Goal: Task Accomplishment & Management: Use online tool/utility

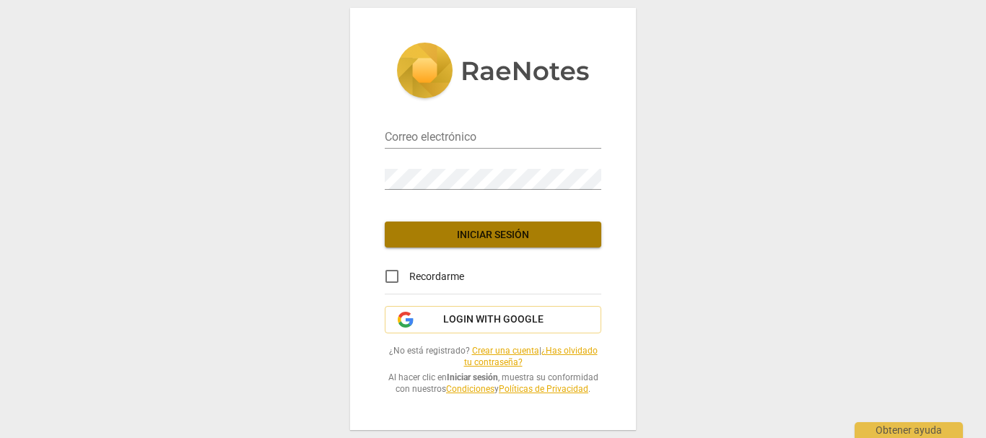
click at [504, 231] on span "Iniciar sesión" at bounding box center [492, 235] width 193 height 14
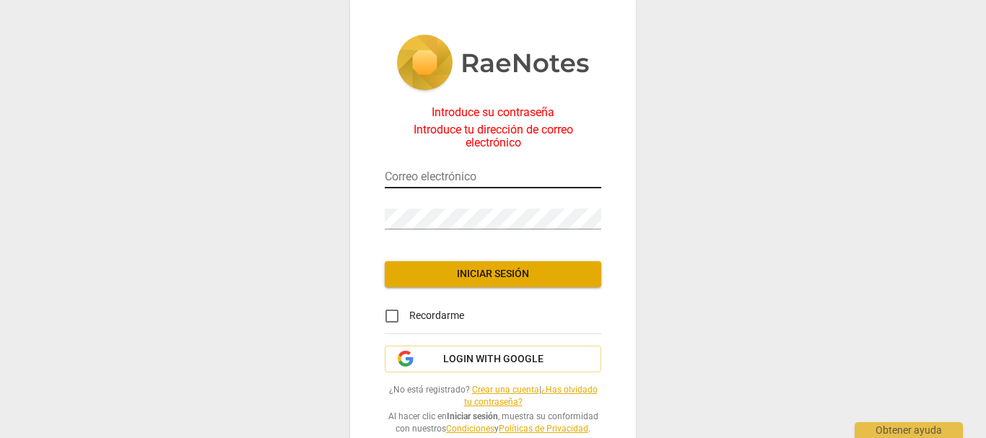
click at [393, 170] on input "email" at bounding box center [493, 177] width 217 height 21
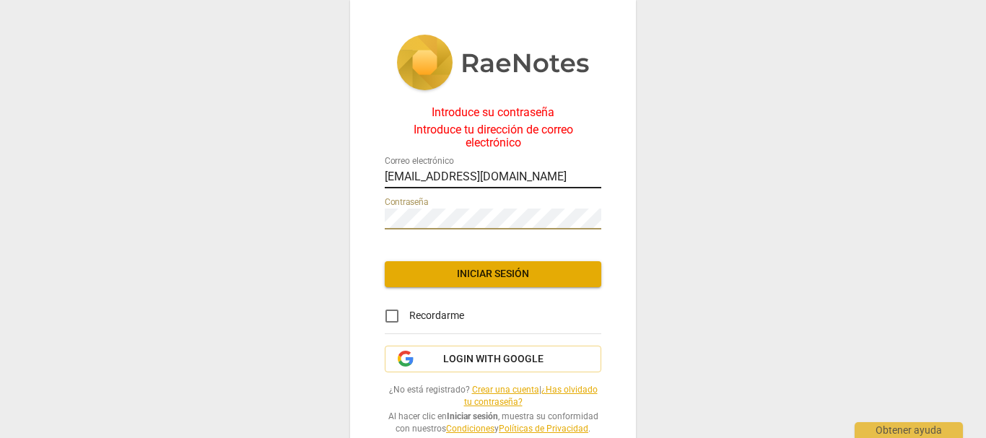
click at [543, 170] on input "[EMAIL_ADDRESS][DOMAIN_NAME]" at bounding box center [493, 177] width 217 height 21
type input "[EMAIL_ADDRESS][DOMAIN_NAME]"
click at [474, 272] on span "Iniciar sesión" at bounding box center [492, 274] width 193 height 14
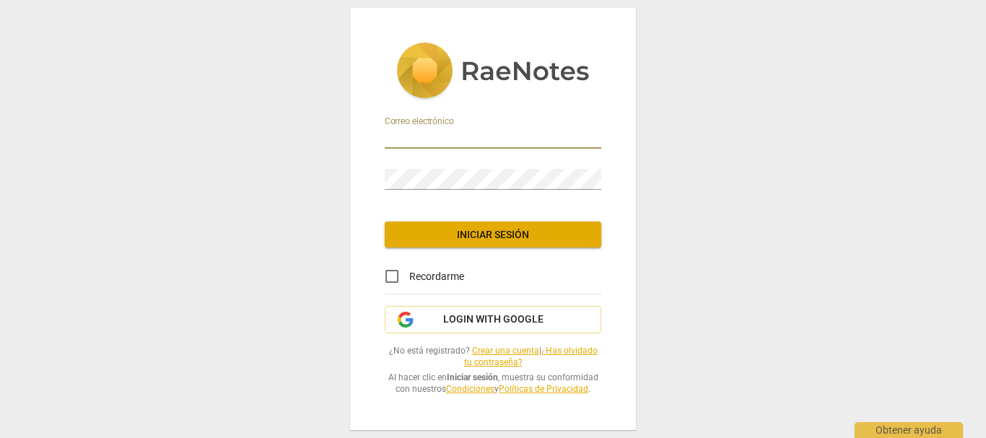
click at [421, 128] on input "email" at bounding box center [493, 138] width 217 height 21
type input "[EMAIL_ADDRESS][DOMAIN_NAME]"
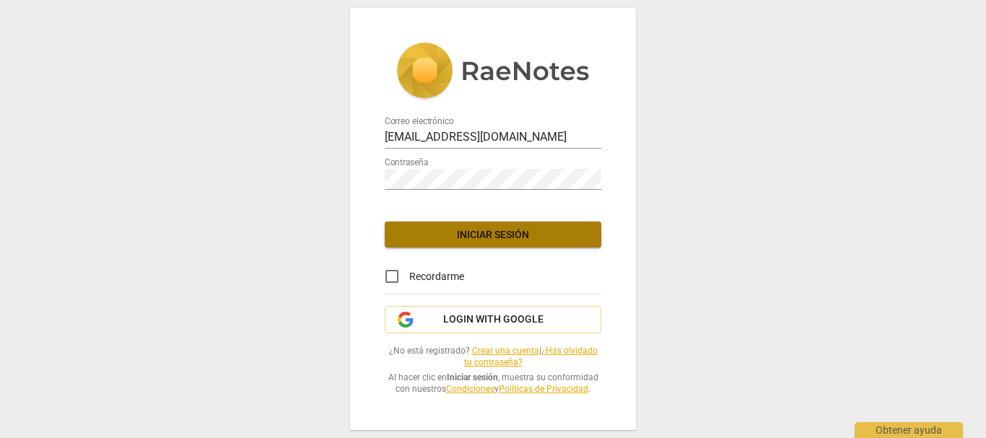
click at [473, 235] on span "Iniciar sesión" at bounding box center [492, 235] width 193 height 14
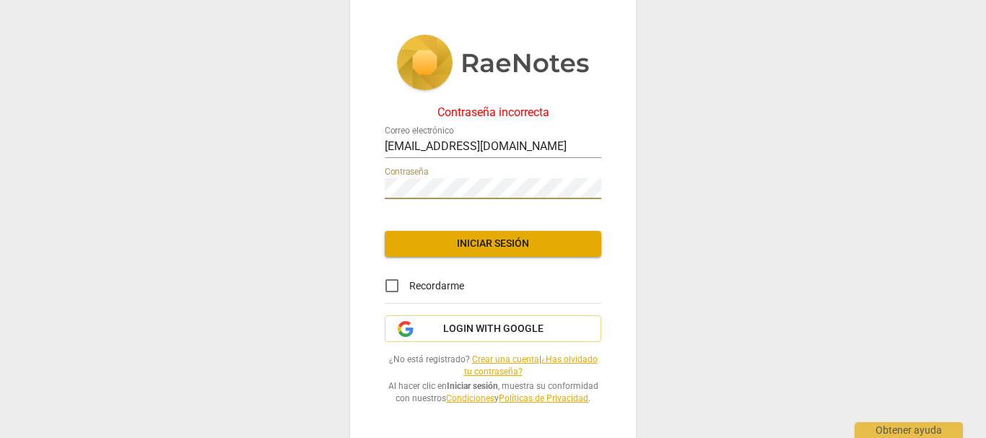
click at [339, 189] on div "Contraseña incorrecta Correo electrónico [EMAIL_ADDRESS][DOMAIN_NAME] Contraseñ…" at bounding box center [493, 219] width 986 height 438
click at [502, 246] on span "Iniciar sesión" at bounding box center [492, 244] width 193 height 14
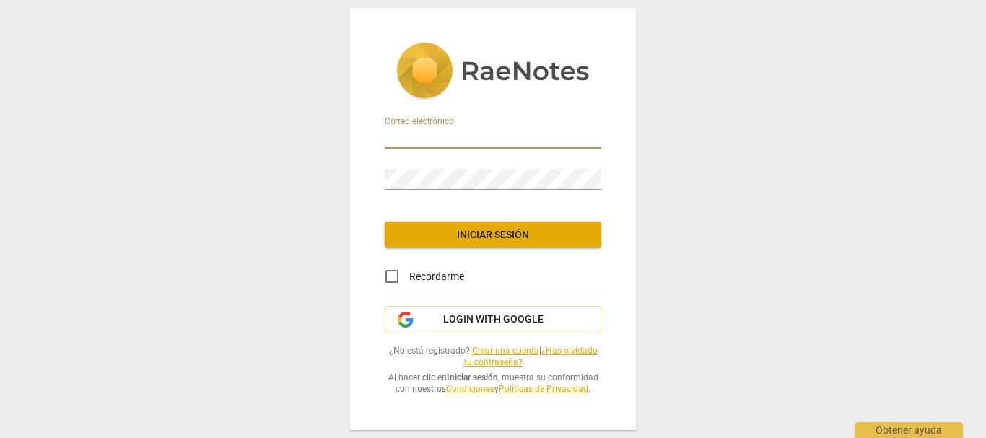
click at [436, 136] on input "email" at bounding box center [493, 138] width 217 height 21
click at [445, 318] on span "Login with Google" at bounding box center [493, 320] width 100 height 14
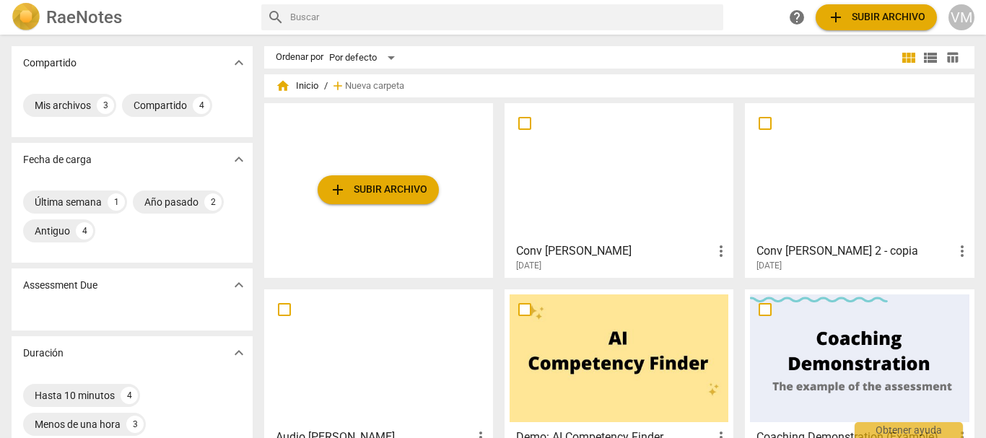
click at [551, 174] on div at bounding box center [619, 172] width 219 height 128
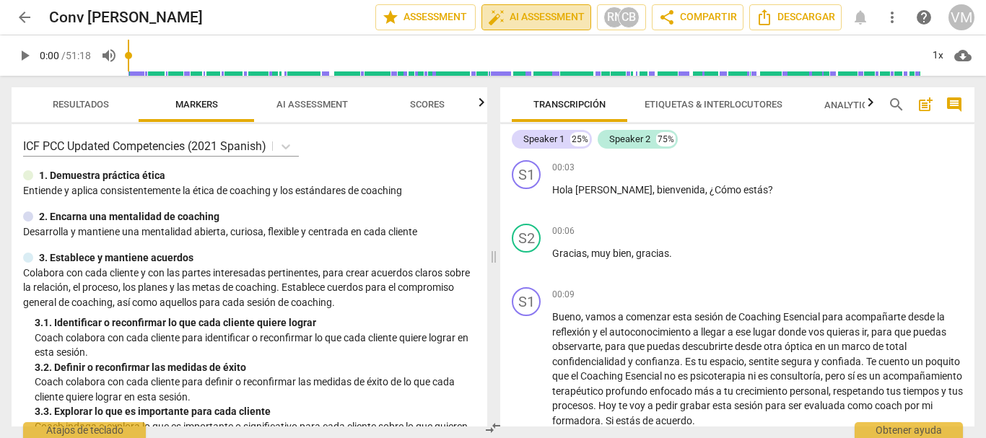
click at [523, 20] on span "auto_fix_high AI Assessment" at bounding box center [536, 17] width 97 height 17
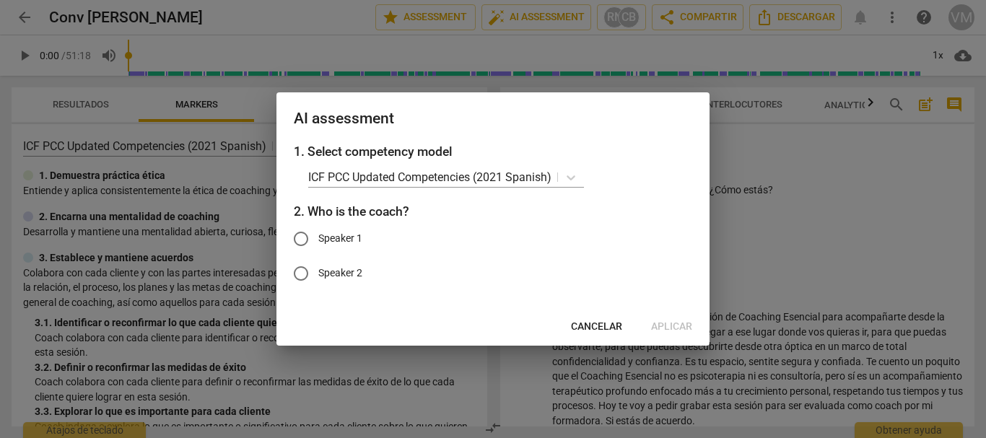
click at [429, 13] on div at bounding box center [493, 219] width 986 height 438
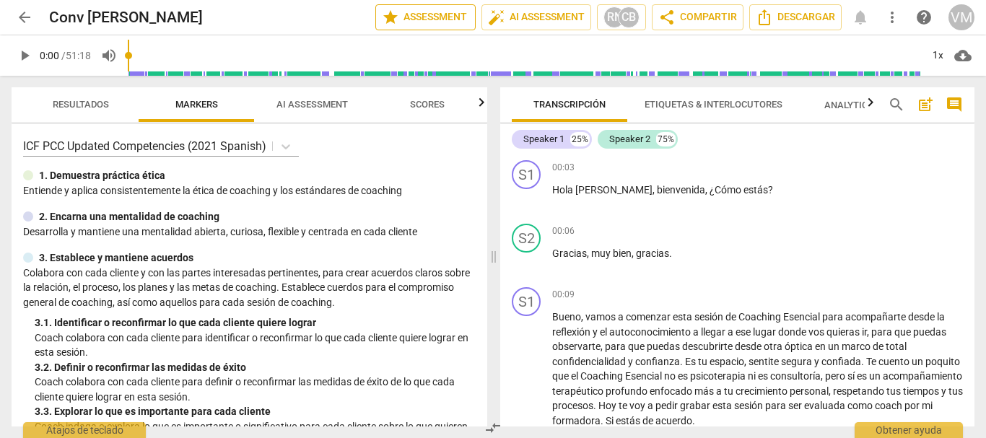
click at [434, 17] on span "star Assessment" at bounding box center [425, 17] width 87 height 17
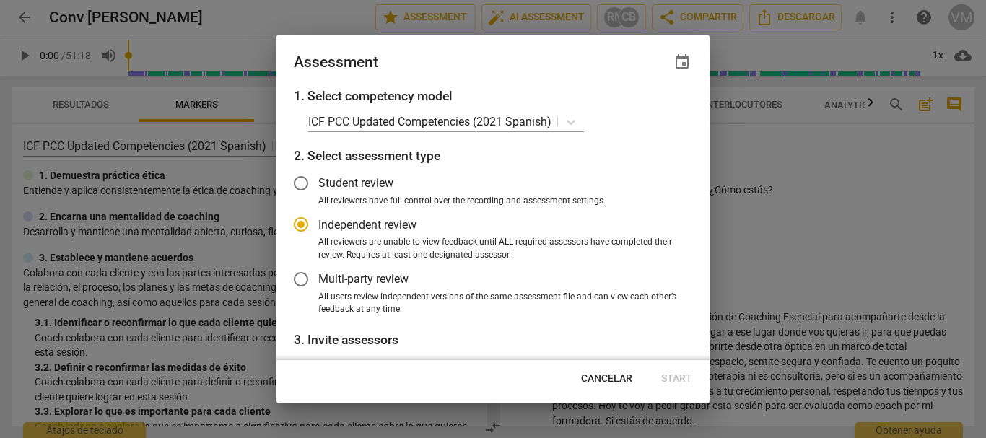
radio input "false"
click at [299, 181] on input "Student review" at bounding box center [301, 183] width 35 height 35
click at [598, 381] on span "Cancelar" at bounding box center [606, 379] width 51 height 14
radio input "false"
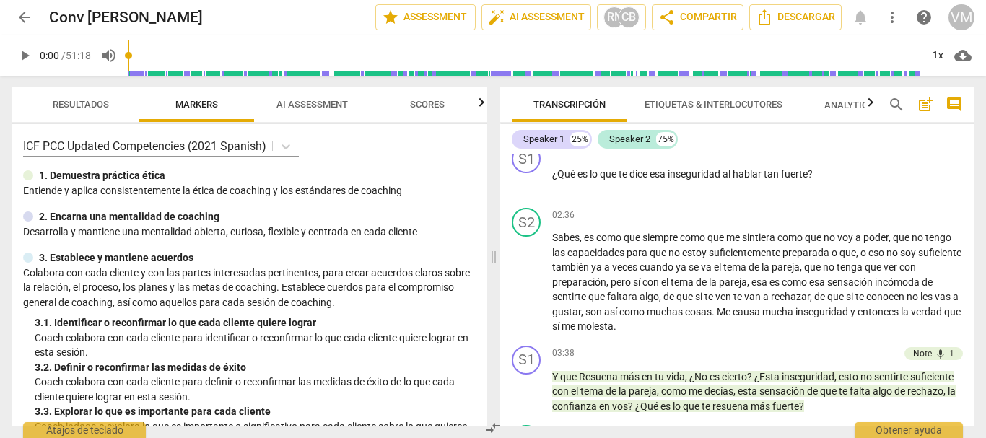
scroll to position [577, 0]
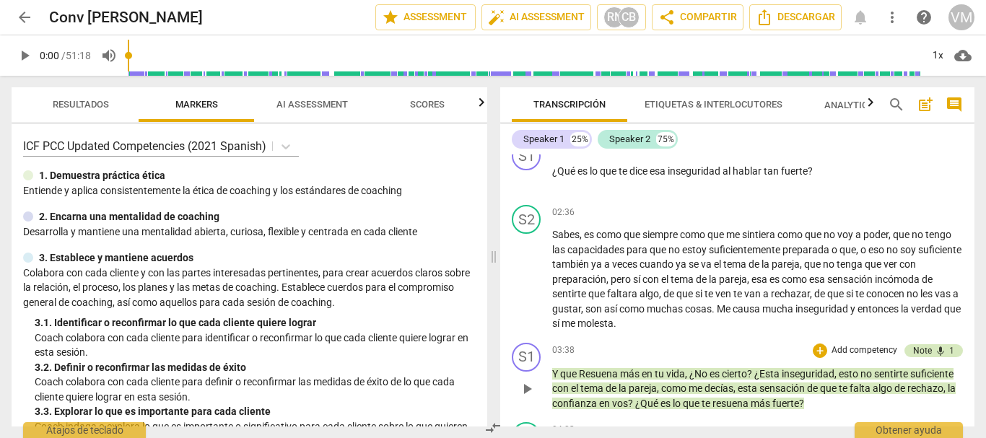
click at [925, 354] on div "Note" at bounding box center [922, 350] width 19 height 13
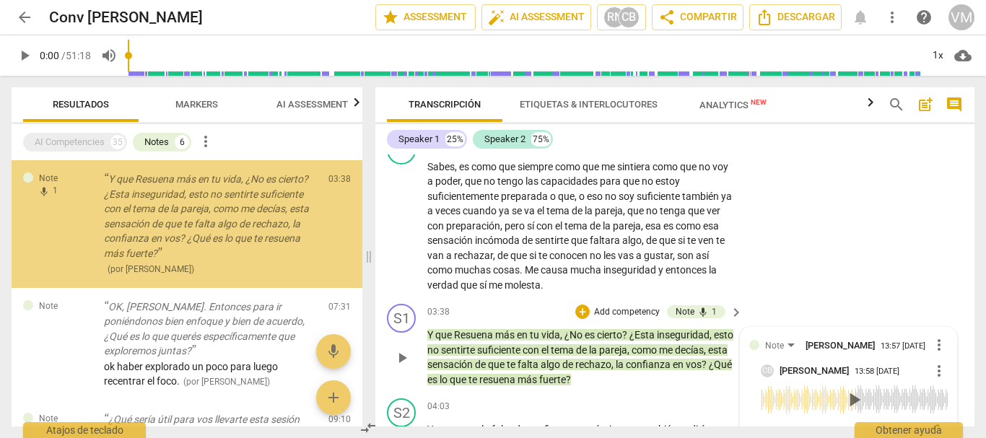
scroll to position [780, 0]
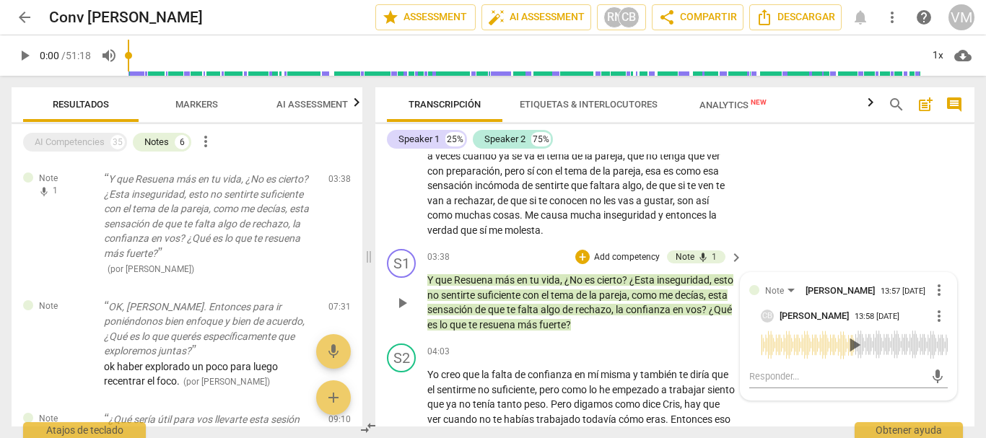
click at [853, 345] on span "play_arrow" at bounding box center [853, 344] width 23 height 23
click at [822, 247] on div "S1 play_arrow pause 03:38 + Add competency Note mic 1 keyboard_arrow_right Y qu…" at bounding box center [674, 290] width 599 height 95
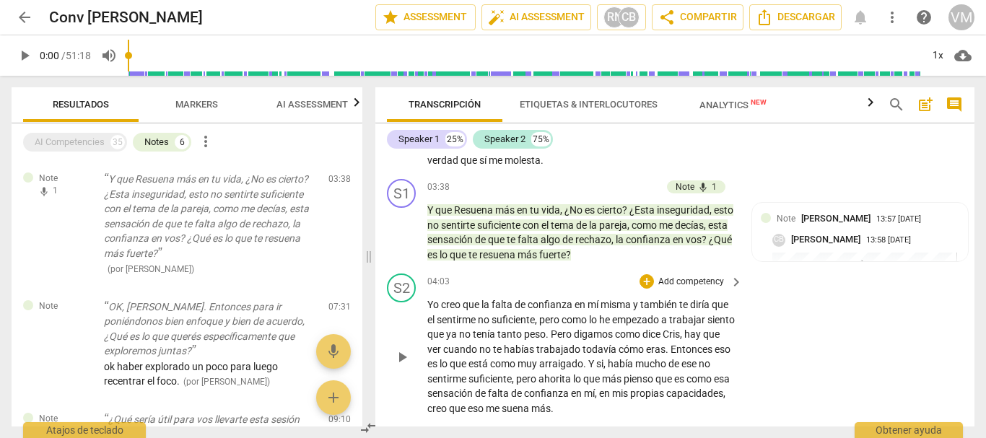
scroll to position [818, 0]
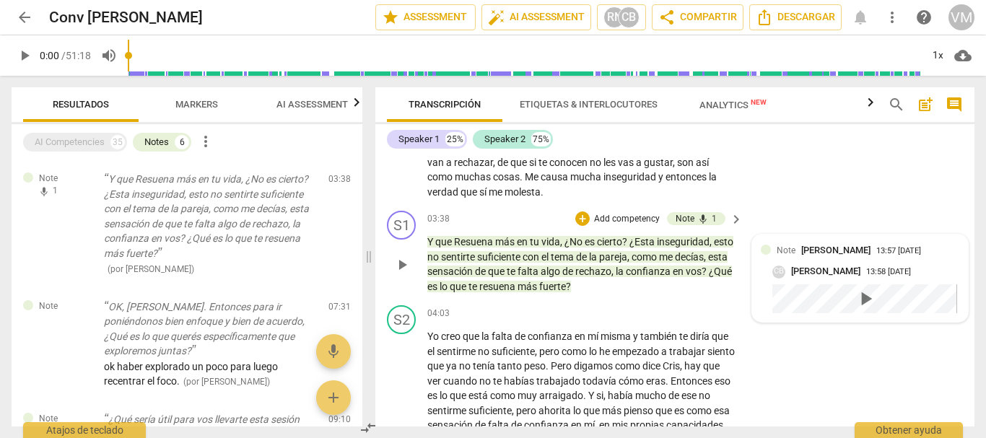
drag, startPoint x: 865, startPoint y: 301, endPoint x: 764, endPoint y: 300, distance: 100.3
click at [764, 300] on div "Note Cris Bolívar 13:57 08-18-2025 CB Cris Bolívar 13:58 08-18-2025 play_arrow" at bounding box center [860, 278] width 199 height 70
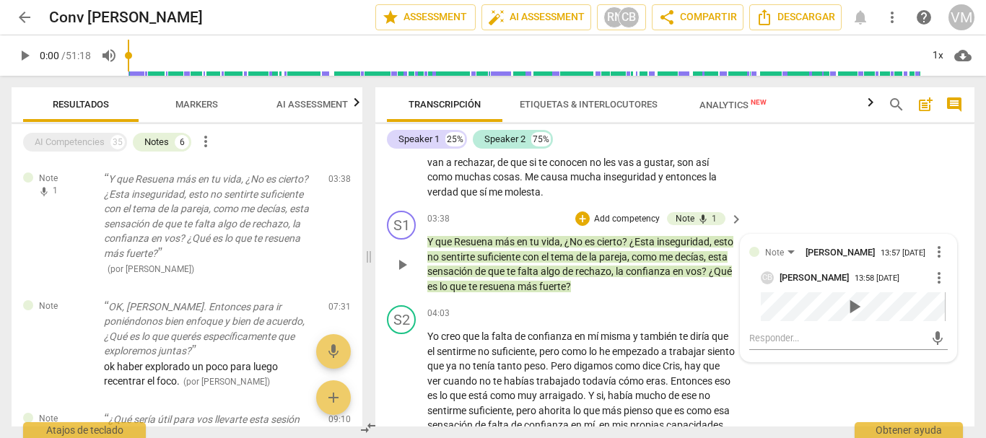
click at [843, 312] on span "play_arrow" at bounding box center [853, 306] width 23 height 23
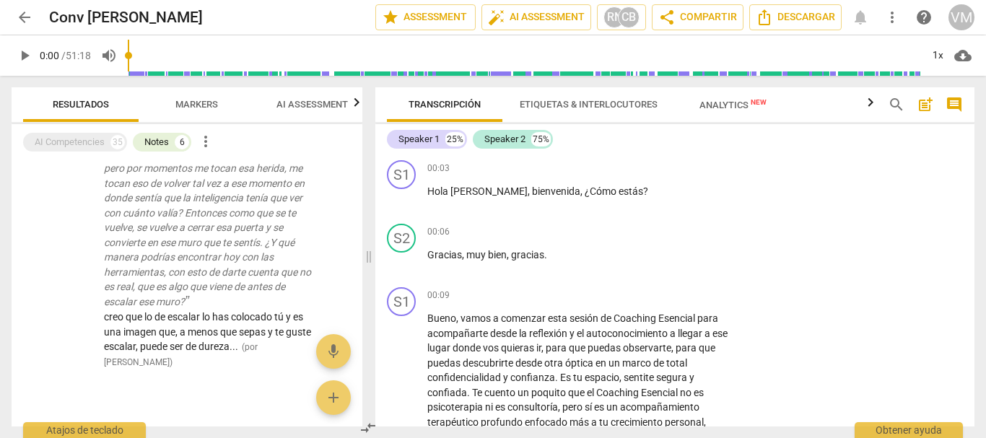
scroll to position [792, 0]
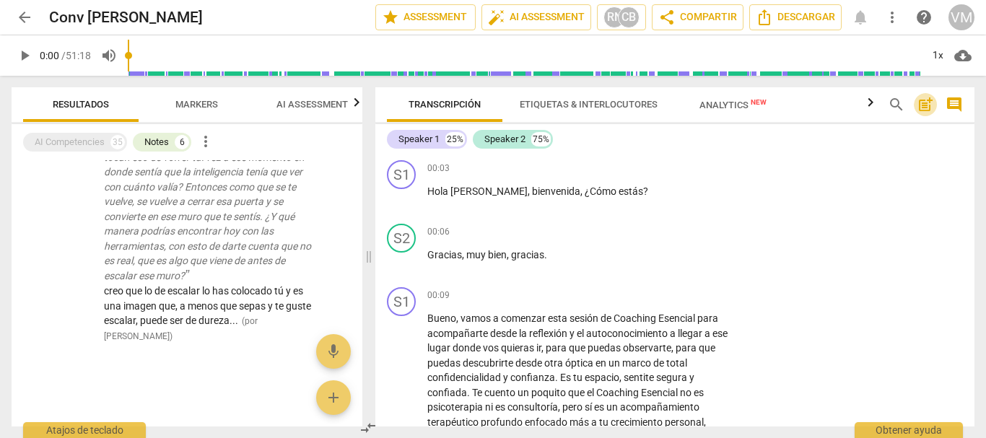
click at [926, 113] on span "post_add" at bounding box center [925, 104] width 17 height 17
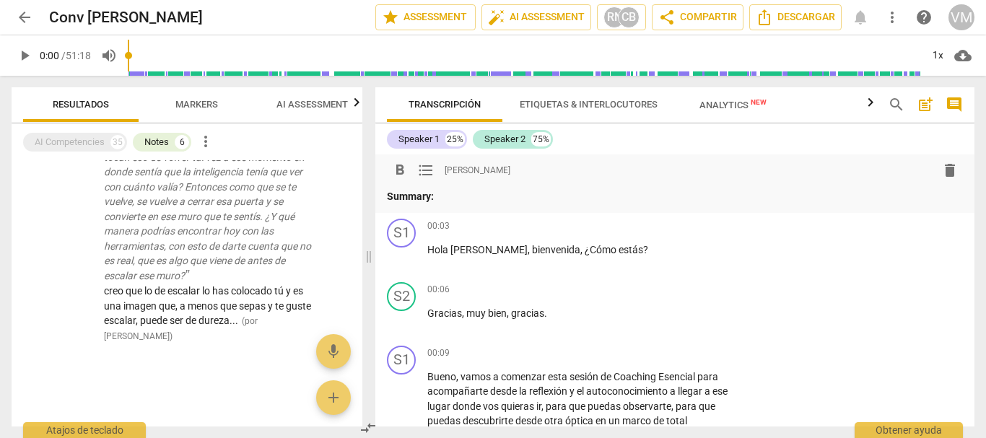
click at [925, 111] on span "post_add" at bounding box center [925, 104] width 17 height 17
